Goal: Transaction & Acquisition: Purchase product/service

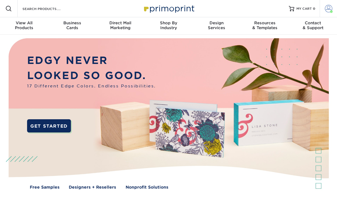
click at [325, 10] on span at bounding box center [328, 9] width 8 height 8
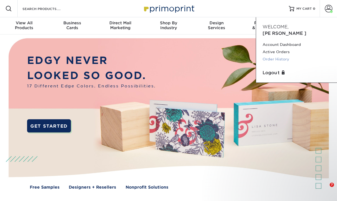
click at [274, 56] on link "Order History" at bounding box center [296, 59] width 68 height 7
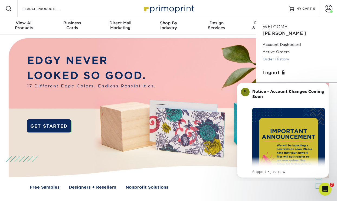
click at [278, 56] on link "Order History" at bounding box center [296, 59] width 68 height 7
click at [282, 56] on link "Order History" at bounding box center [296, 59] width 68 height 7
click at [275, 56] on link "Order History" at bounding box center [296, 59] width 68 height 7
click at [277, 56] on link "Order History" at bounding box center [296, 59] width 68 height 7
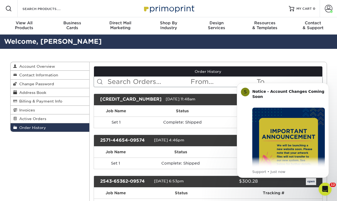
click at [31, 128] on span "Order History" at bounding box center [31, 128] width 29 height 4
click at [31, 127] on span "Order History" at bounding box center [31, 128] width 29 height 4
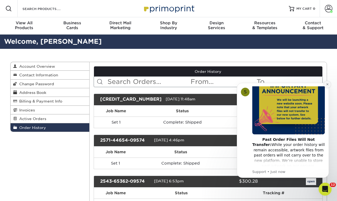
click at [325, 86] on icon "Dismiss notification" at bounding box center [326, 84] width 3 height 3
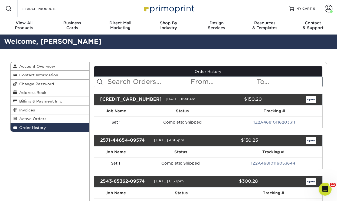
click at [308, 101] on link "open" at bounding box center [310, 99] width 10 height 7
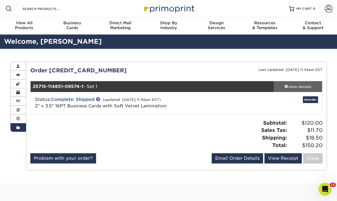
click at [303, 88] on div "view details" at bounding box center [297, 86] width 49 height 5
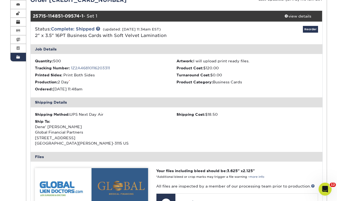
scroll to position [9, 0]
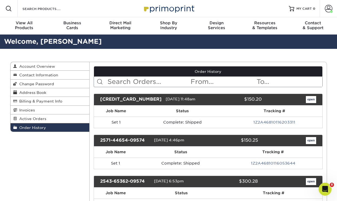
click at [46, 129] on span "Order History" at bounding box center [31, 128] width 29 height 4
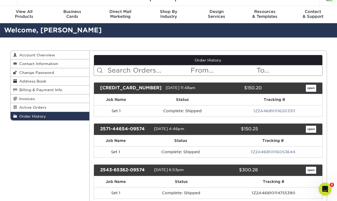
scroll to position [31, 0]
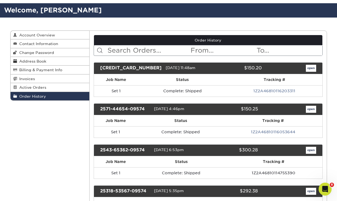
click at [310, 107] on link "open" at bounding box center [310, 109] width 10 height 7
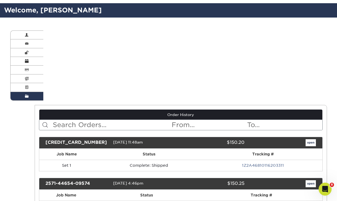
scroll to position [0, 0]
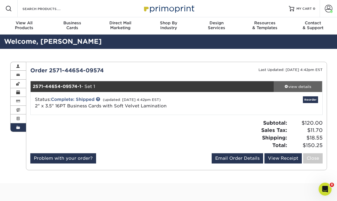
click at [304, 85] on div "view details" at bounding box center [297, 86] width 49 height 5
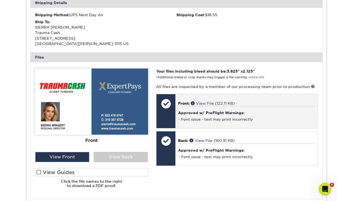
scroll to position [198, 0]
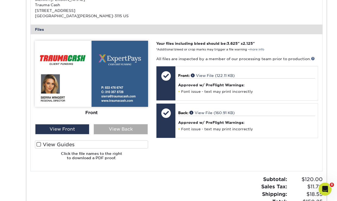
click at [112, 131] on div "View Back" at bounding box center [121, 129] width 54 height 10
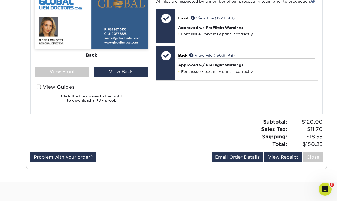
scroll to position [87, 0]
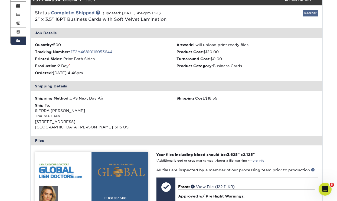
click at [307, 11] on link "Reorder" at bounding box center [309, 13] width 15 height 7
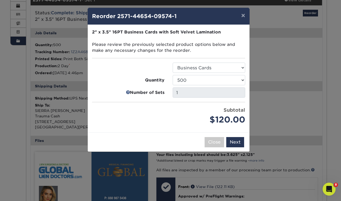
click at [202, 90] on input "1" at bounding box center [208, 93] width 72 height 10
click at [240, 140] on button "Next" at bounding box center [235, 142] width 18 height 10
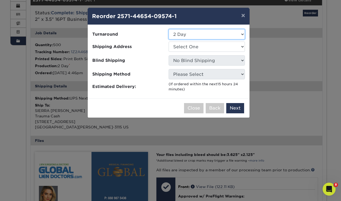
select select "65a5fa8a-fb52-4714-932f-d83f09a2779d"
select select "283525"
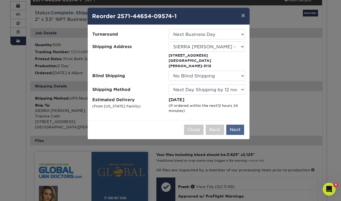
click at [234, 125] on button "Next" at bounding box center [235, 130] width 18 height 10
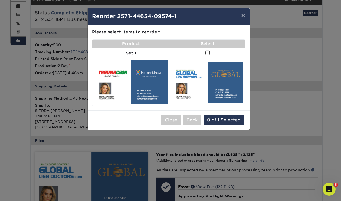
click at [207, 52] on span at bounding box center [207, 53] width 5 height 5
click at [0, 0] on input "checkbox" at bounding box center [0, 0] width 0 height 0
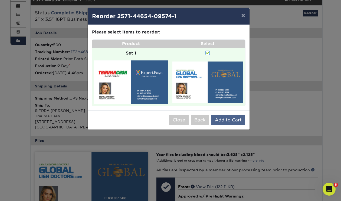
click at [239, 121] on button "Add to Cart" at bounding box center [228, 120] width 34 height 10
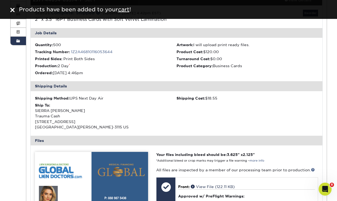
click at [13, 9] on img at bounding box center [12, 10] width 4 height 4
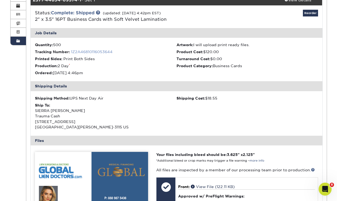
scroll to position [0, 0]
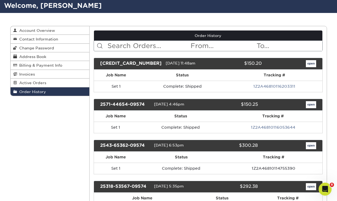
click at [312, 105] on link "open" at bounding box center [310, 104] width 10 height 7
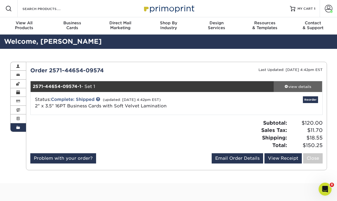
click at [304, 87] on div "view details" at bounding box center [297, 86] width 49 height 5
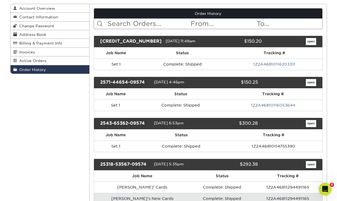
click at [310, 123] on link "open" at bounding box center [310, 123] width 10 height 7
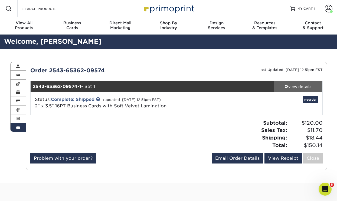
click at [298, 84] on link "view details" at bounding box center [297, 86] width 49 height 11
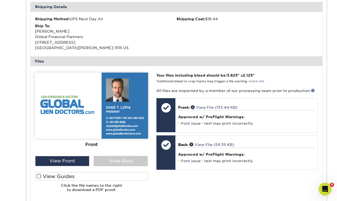
scroll to position [206, 0]
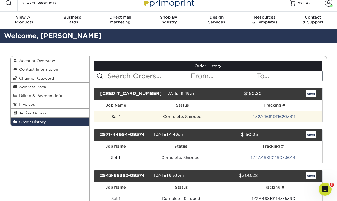
scroll to position [54, 0]
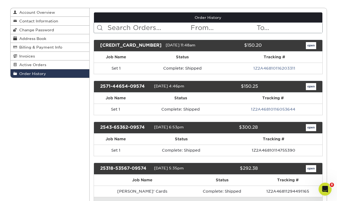
click at [306, 45] on link "open" at bounding box center [310, 45] width 10 height 7
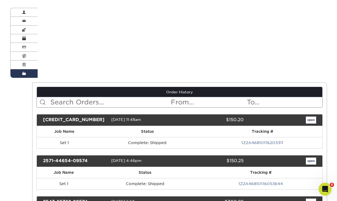
scroll to position [0, 0]
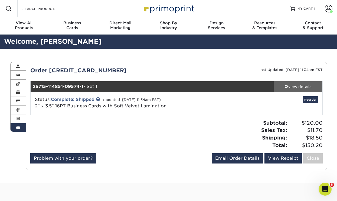
click at [302, 85] on div "view details" at bounding box center [297, 86] width 49 height 5
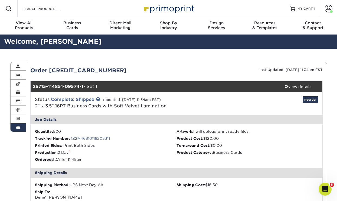
click at [21, 129] on link "Order History" at bounding box center [19, 128] width 16 height 8
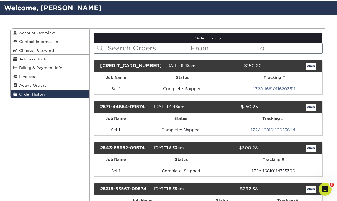
scroll to position [80, 0]
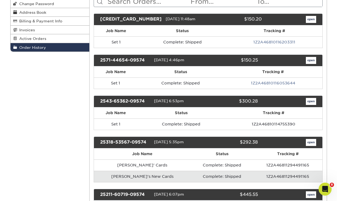
click at [307, 142] on link "open" at bounding box center [310, 142] width 10 height 7
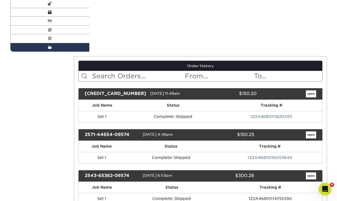
scroll to position [0, 0]
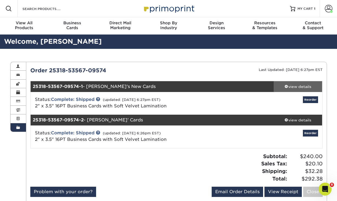
click at [307, 86] on div "view details" at bounding box center [297, 86] width 49 height 5
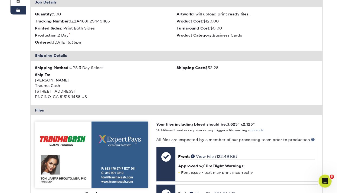
scroll to position [224, 0]
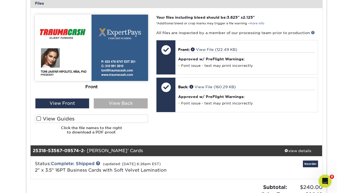
click at [142, 108] on div "View Back" at bounding box center [121, 103] width 54 height 10
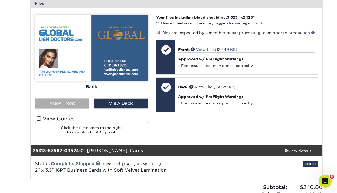
click at [76, 106] on div "View Front" at bounding box center [62, 103] width 54 height 10
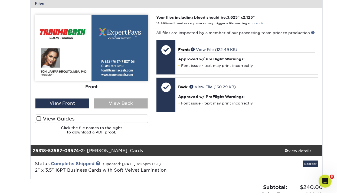
click at [101, 107] on div "View Back" at bounding box center [121, 103] width 54 height 10
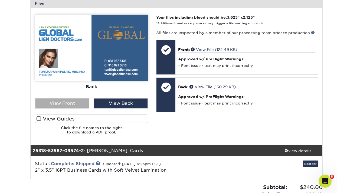
click at [80, 105] on div "View Front" at bounding box center [62, 103] width 54 height 10
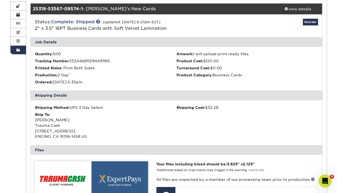
scroll to position [18, 0]
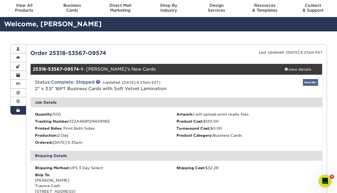
click at [310, 82] on link "Reorder" at bounding box center [309, 82] width 15 height 7
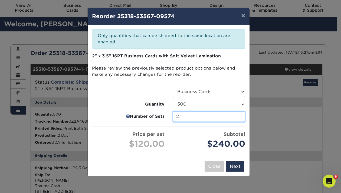
click at [192, 115] on input "2" at bounding box center [208, 116] width 72 height 10
type input "1"
click at [239, 116] on input "1" at bounding box center [208, 116] width 72 height 10
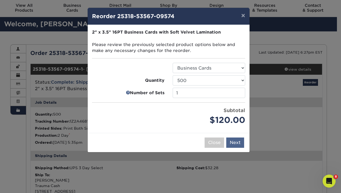
click at [229, 139] on button "Next" at bounding box center [235, 142] width 18 height 10
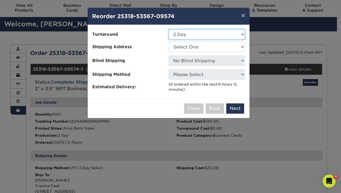
select select "65a5fa8a-fb52-4714-932f-d83f09a2779d"
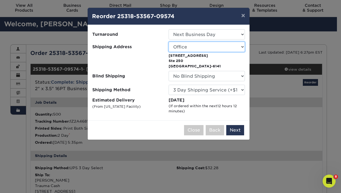
select select "277475"
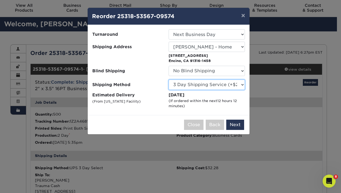
select select "01"
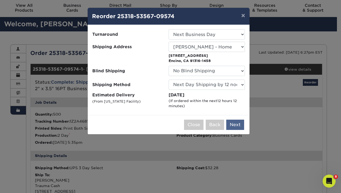
click at [236, 124] on button "Next" at bounding box center [235, 124] width 18 height 10
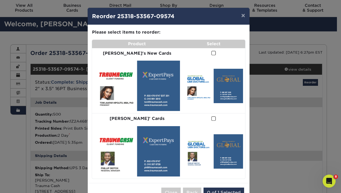
click at [211, 52] on span at bounding box center [213, 53] width 5 height 5
click at [0, 0] on input "checkbox" at bounding box center [0, 0] width 0 height 0
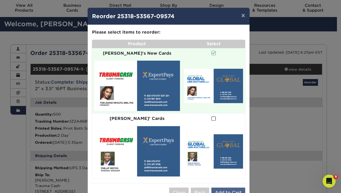
click at [225, 187] on button "Add to Cart" at bounding box center [228, 192] width 34 height 10
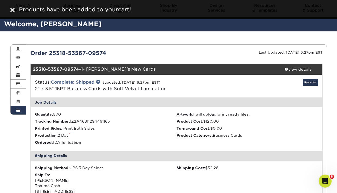
scroll to position [0, 0]
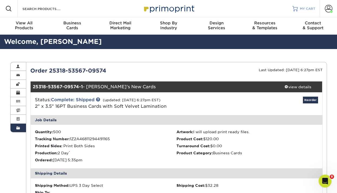
click at [313, 8] on span "MY CART" at bounding box center [307, 8] width 15 height 5
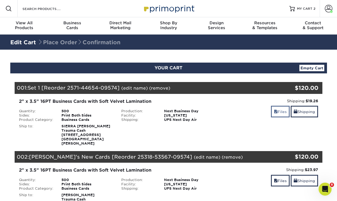
click at [272, 109] on link "Files" at bounding box center [280, 112] width 19 height 12
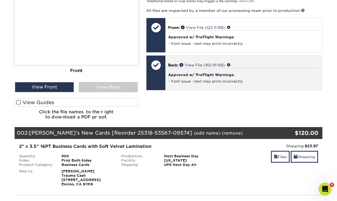
scroll to position [195, 0]
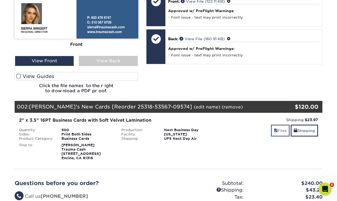
click at [271, 128] on link "Files" at bounding box center [280, 131] width 19 height 12
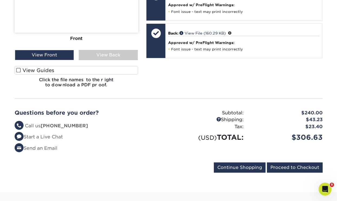
scroll to position [441, 0]
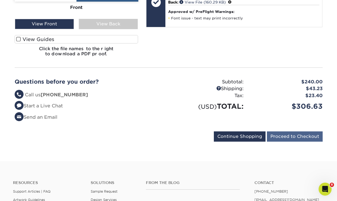
click at [274, 132] on input "Proceed to Checkout" at bounding box center [295, 137] width 56 height 10
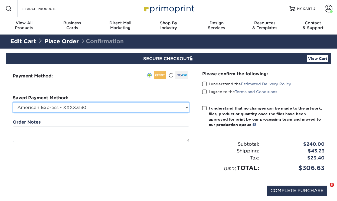
click at [129, 108] on select "American Express - XXXX3130 American Express - XXXX3130 American Express - XXXX…" at bounding box center [101, 107] width 176 height 10
select select
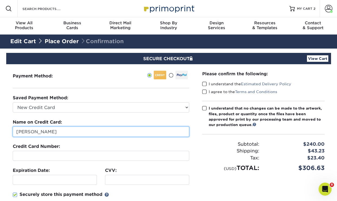
drag, startPoint x: 79, startPoint y: 132, endPoint x: 88, endPoint y: 96, distance: 37.4
click at [77, 109] on div "Saved Payment Method: American Express - XXXX3130 American Express - XXXX3130 A…" at bounding box center [101, 155] width 176 height 121
type input "[PERSON_NAME]"
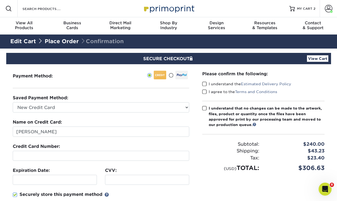
click at [64, 152] on div at bounding box center [101, 156] width 176 height 10
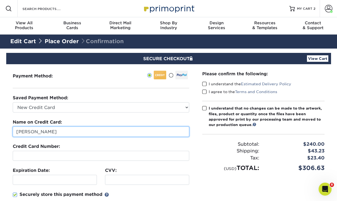
click at [129, 130] on input "[PERSON_NAME]" at bounding box center [101, 132] width 176 height 10
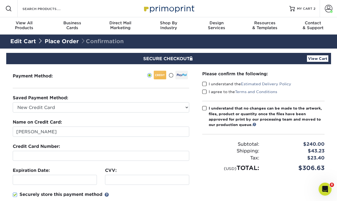
click at [132, 120] on div "Name on Credit Card: [PERSON_NAME]" at bounding box center [101, 128] width 176 height 18
click at [115, 176] on div at bounding box center [147, 180] width 84 height 10
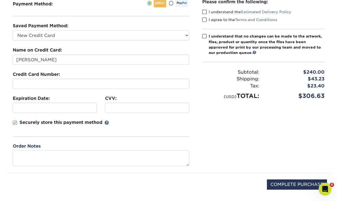
scroll to position [42, 0]
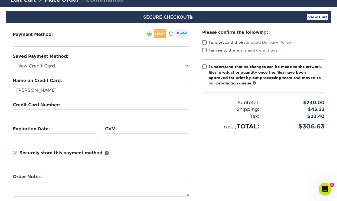
click at [205, 43] on span at bounding box center [204, 42] width 5 height 5
click at [0, 0] on input "I understand the Estimated Delivery Policy" at bounding box center [0, 0] width 0 height 0
click at [204, 49] on span at bounding box center [204, 50] width 5 height 5
click at [0, 0] on input "I agree to the Terms and Conditions" at bounding box center [0, 0] width 0 height 0
click at [204, 69] on span at bounding box center [204, 66] width 5 height 5
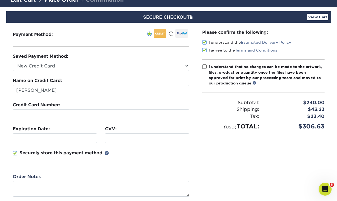
click at [0, 0] on input "I understand that no changes can be made to the artwork, files, product or quan…" at bounding box center [0, 0] width 0 height 0
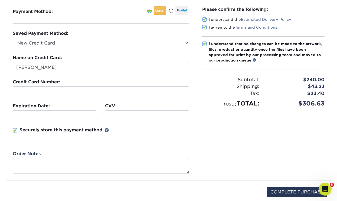
scroll to position [111, 0]
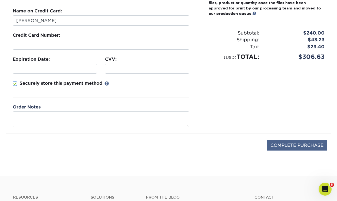
click at [274, 143] on input "COMPLETE PURCHASE" at bounding box center [297, 146] width 60 height 10
type input "PROCESSING, PLEASE WAIT..."
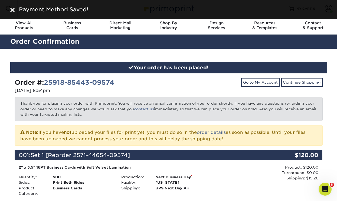
click at [11, 9] on img at bounding box center [12, 10] width 4 height 4
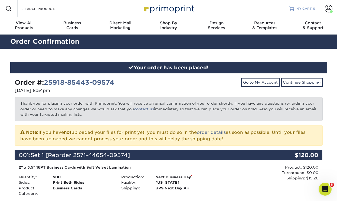
click at [311, 11] on link "MY CART 0" at bounding box center [301, 8] width 26 height 17
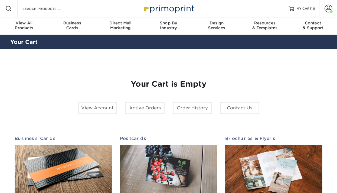
click at [330, 11] on span at bounding box center [331, 11] width 3 height 3
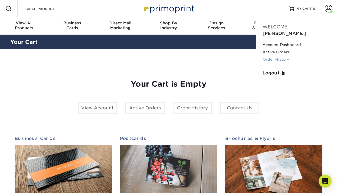
click at [274, 56] on link "Order History" at bounding box center [296, 59] width 68 height 7
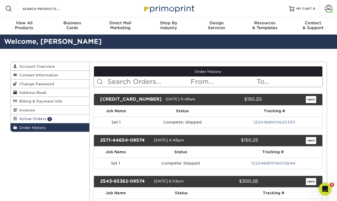
click at [44, 118] on span "Active Orders" at bounding box center [31, 119] width 29 height 4
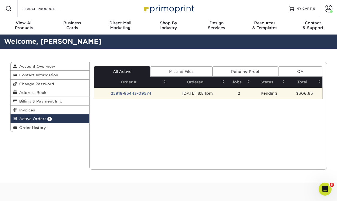
click at [122, 90] on td "25918-85443-09574" at bounding box center [131, 93] width 74 height 11
